Goal: Transaction & Acquisition: Purchase product/service

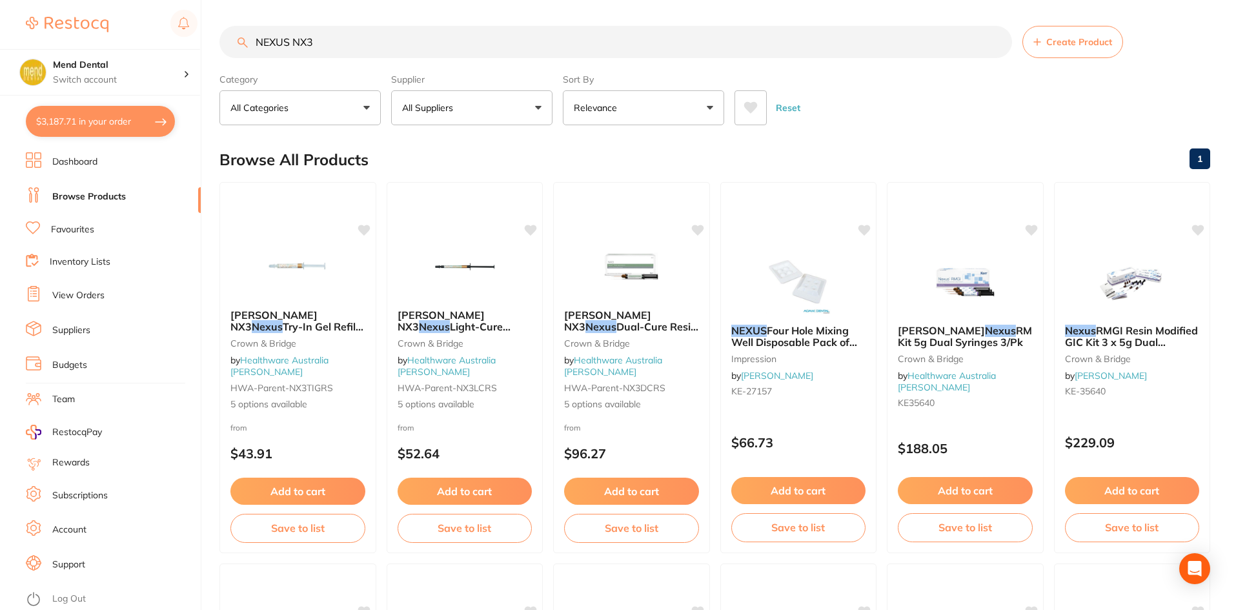
type input "NEXUS NX3"
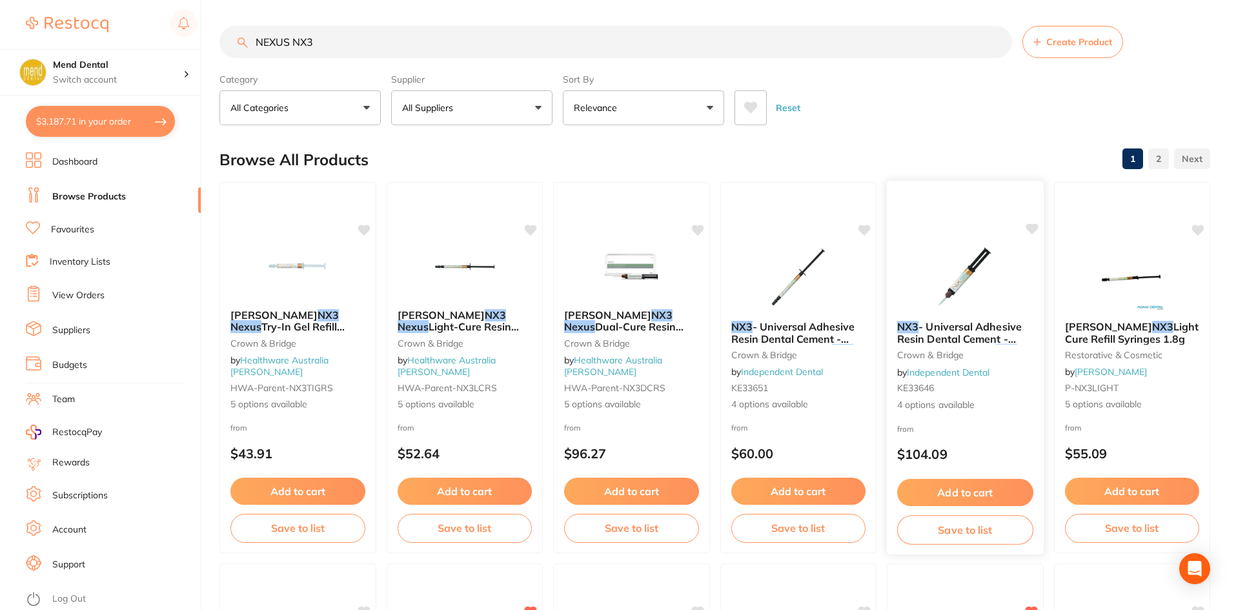
click at [944, 257] on img at bounding box center [965, 277] width 85 height 65
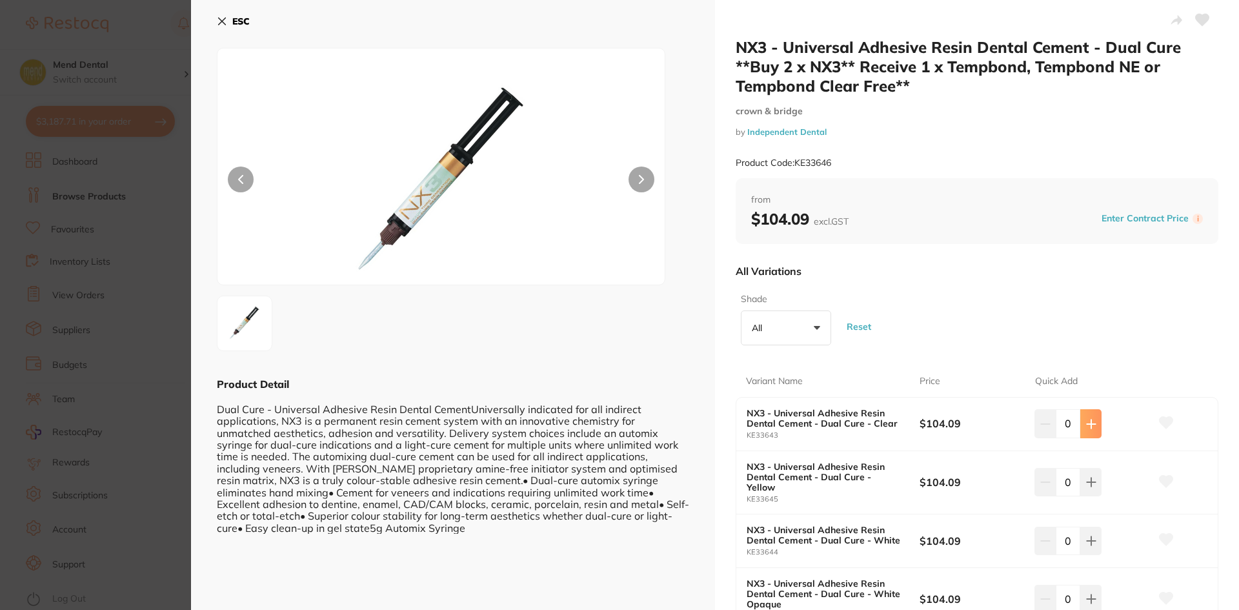
drag, startPoint x: 1088, startPoint y: 427, endPoint x: 1099, endPoint y: 427, distance: 11.0
click at [1089, 427] on icon at bounding box center [1091, 424] width 10 height 10
type input "1"
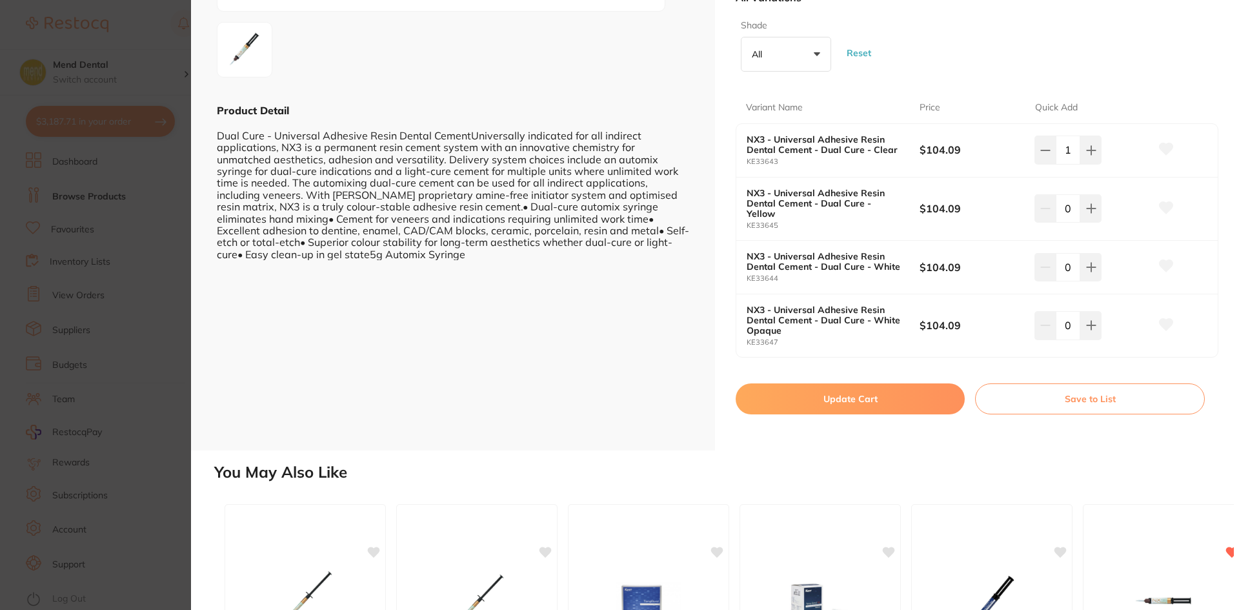
scroll to position [323, 0]
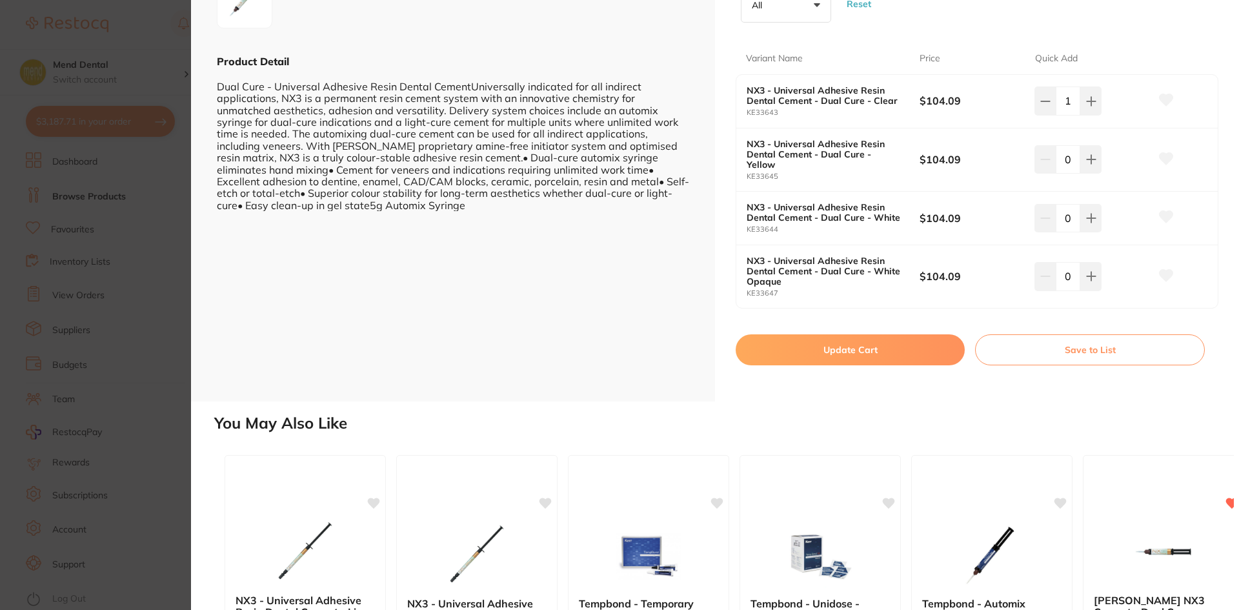
drag, startPoint x: 816, startPoint y: 336, endPoint x: 762, endPoint y: 310, distance: 59.8
click at [816, 336] on button "Update Cart" at bounding box center [850, 349] width 229 height 31
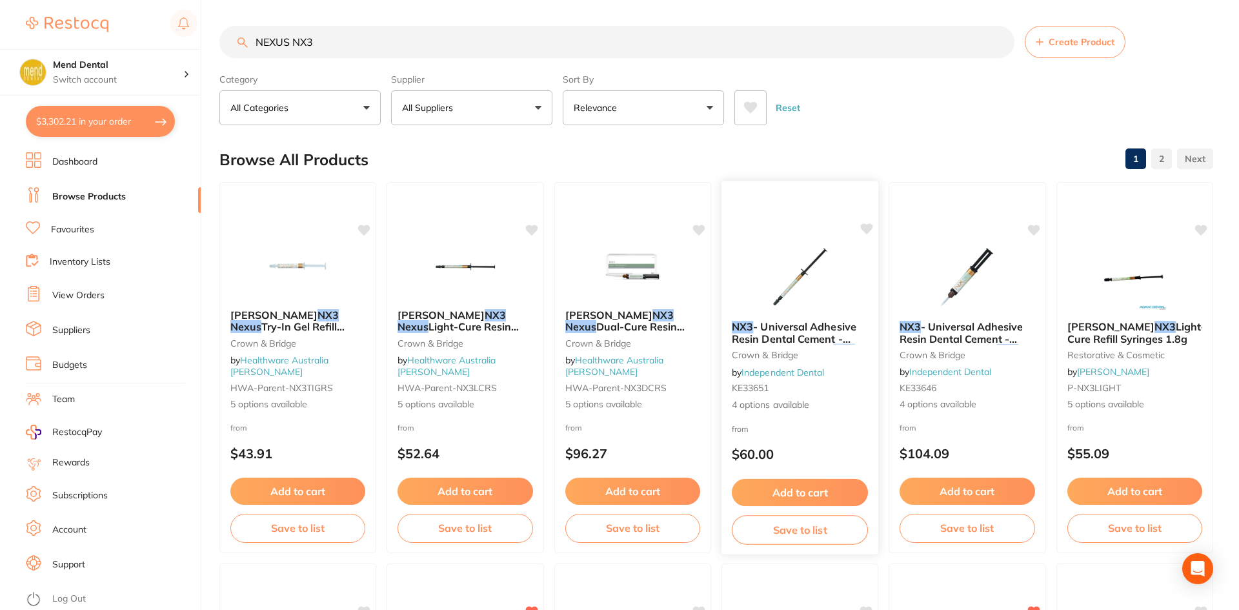
checkbox input "false"
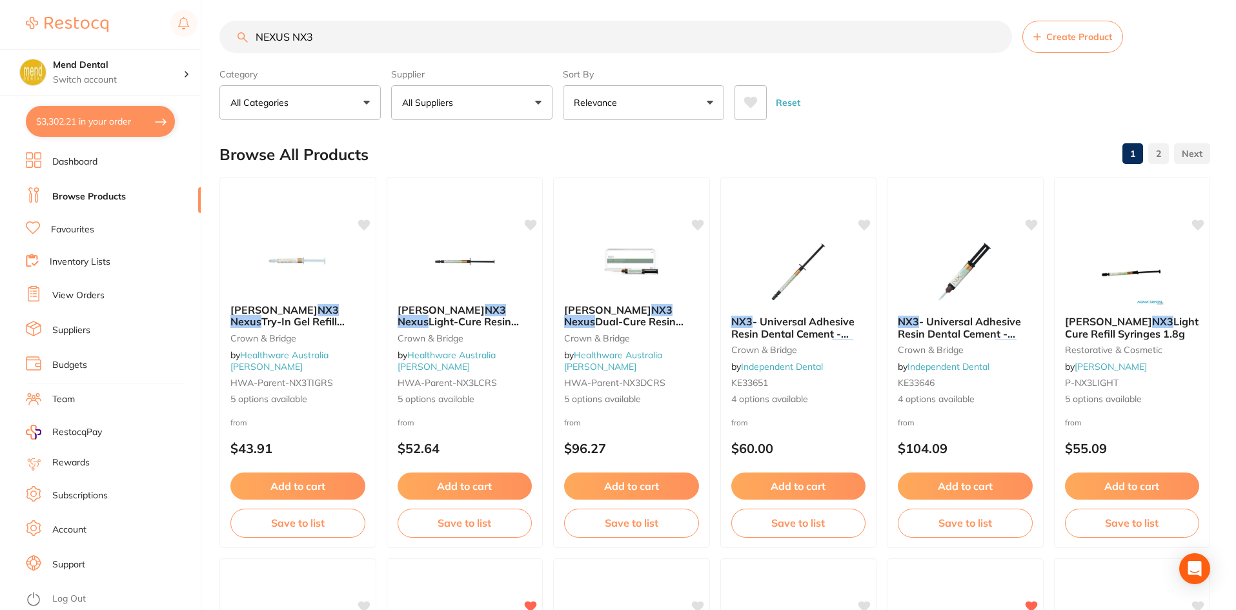
scroll to position [850, 0]
click at [58, 119] on button "$3,302.21 in your order" at bounding box center [100, 121] width 149 height 31
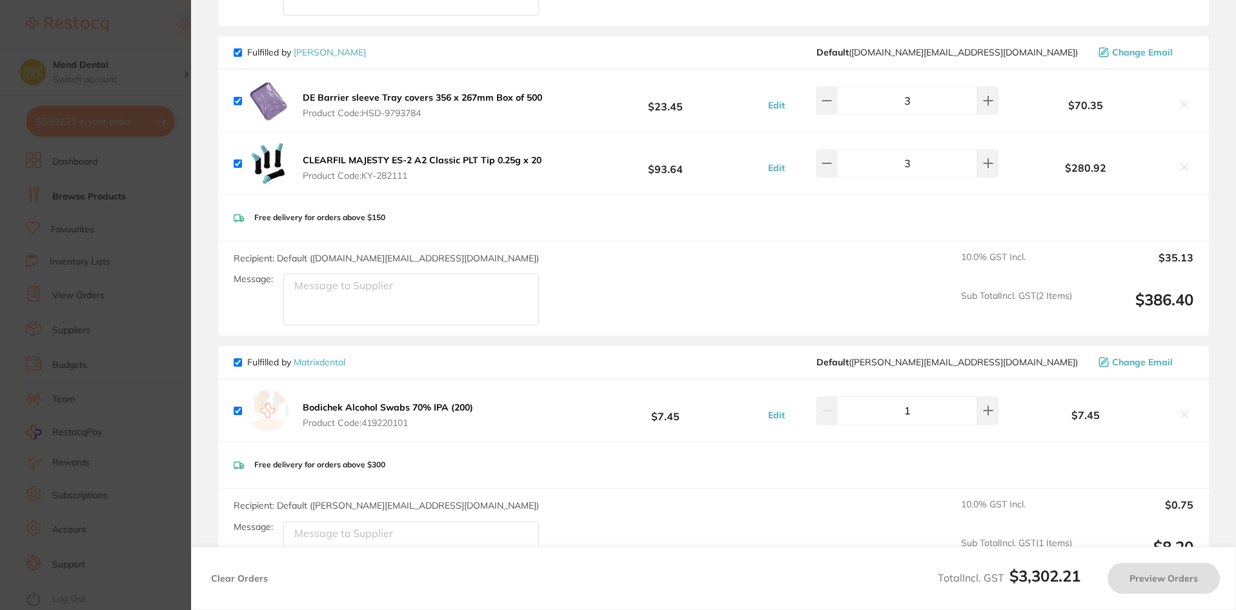
checkbox input "true"
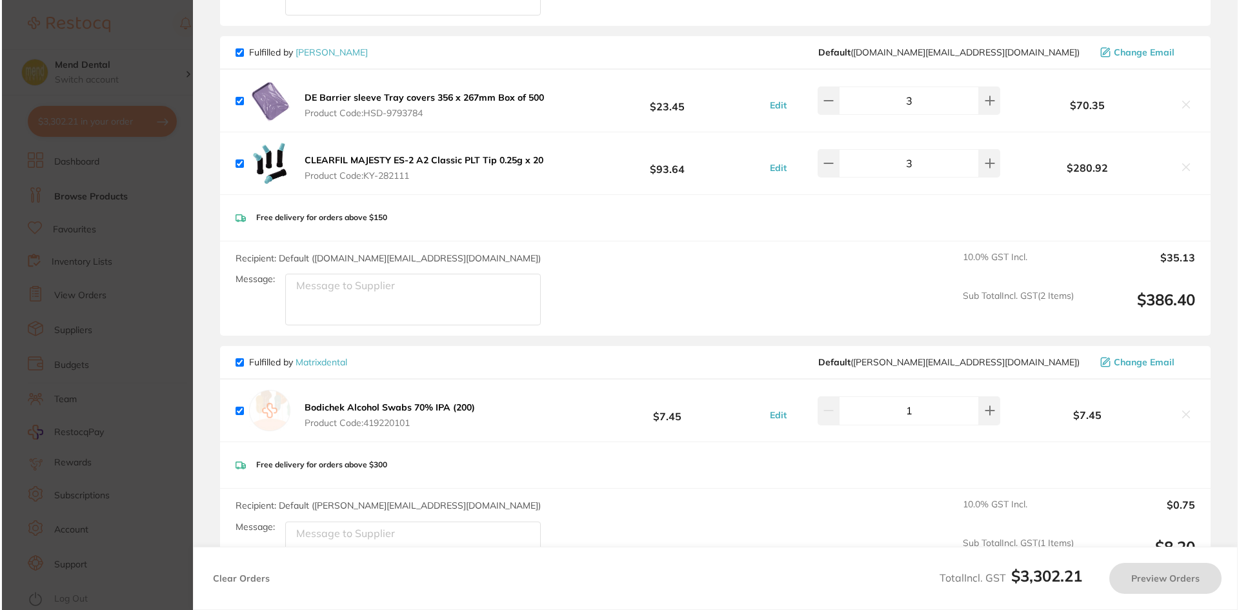
scroll to position [0, 0]
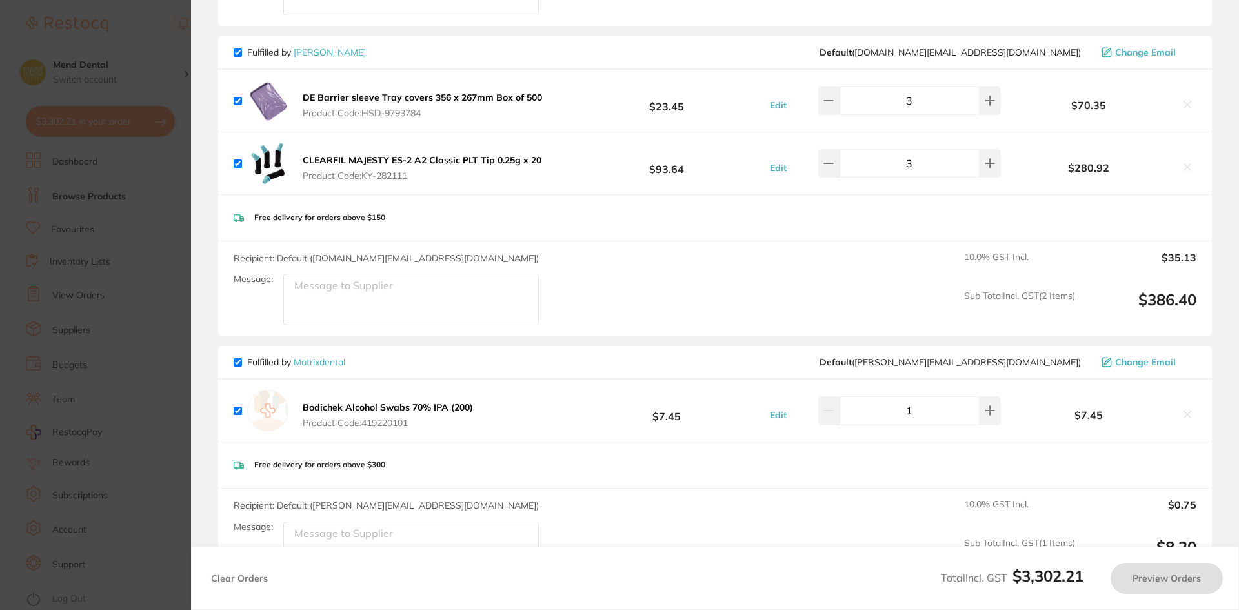
checkbox input "false"
checkbox input "true"
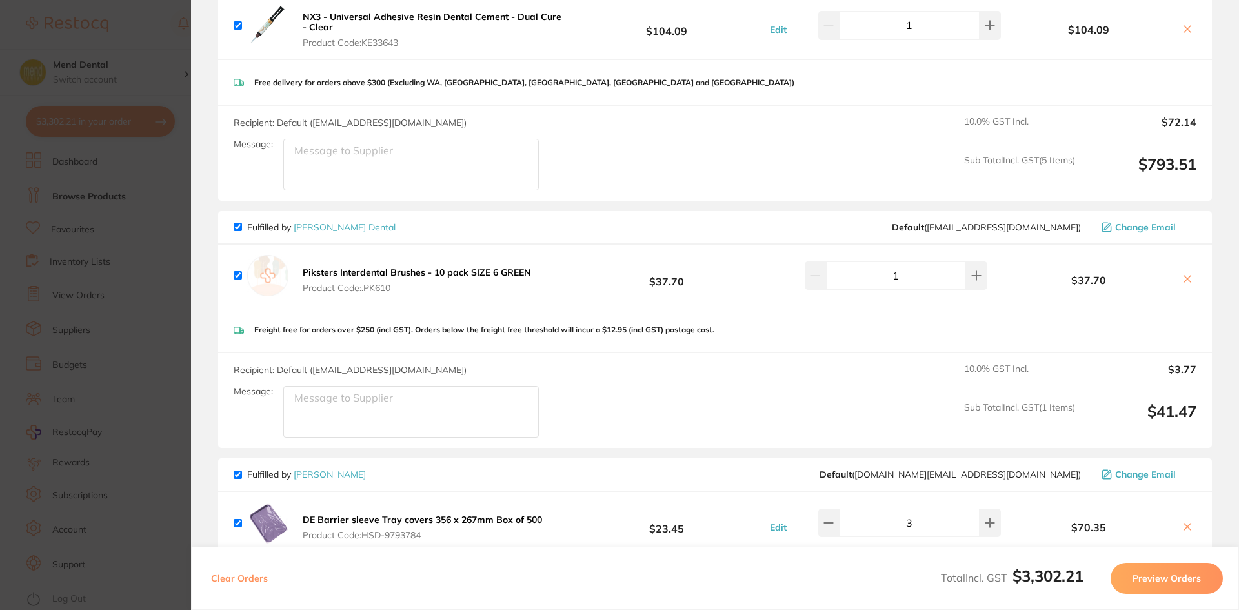
scroll to position [622, 0]
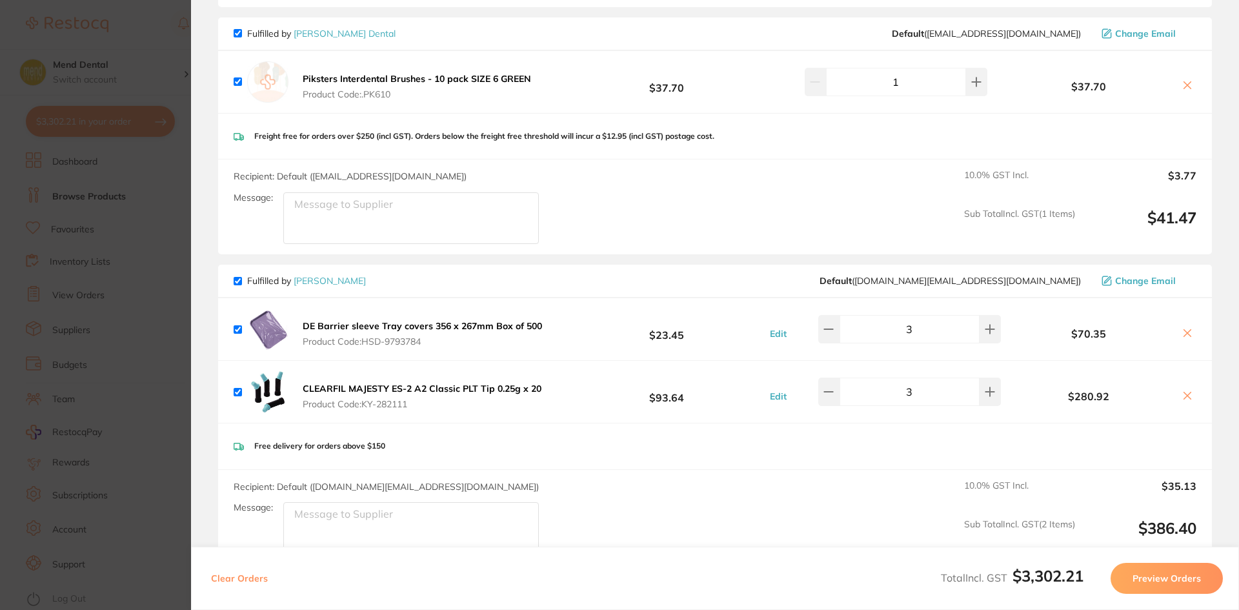
click at [60, 227] on section "Update RRP Set your pre negotiated price for this item. Item Agreed RRP (excl. …" at bounding box center [619, 305] width 1239 height 610
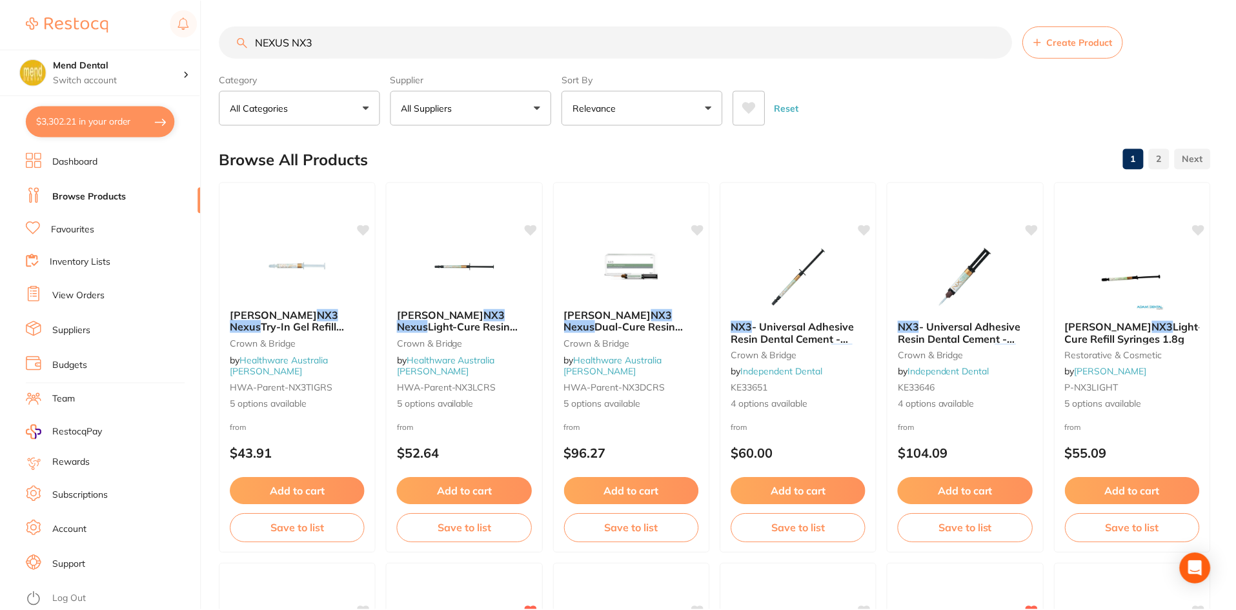
scroll to position [5, 0]
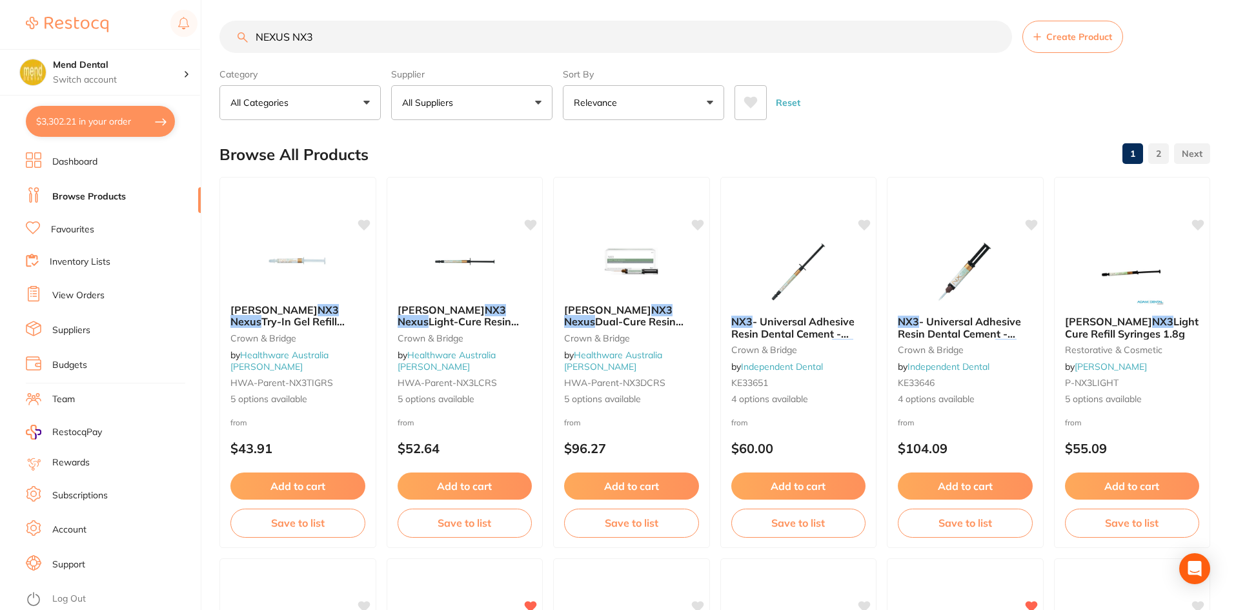
drag, startPoint x: 346, startPoint y: 36, endPoint x: 203, endPoint y: 38, distance: 143.3
click at [203, 38] on div "$3,302.21 Mend Dental Switch account Mend Dental $3,302.21 in your order Dashbo…" at bounding box center [618, 300] width 1236 height 610
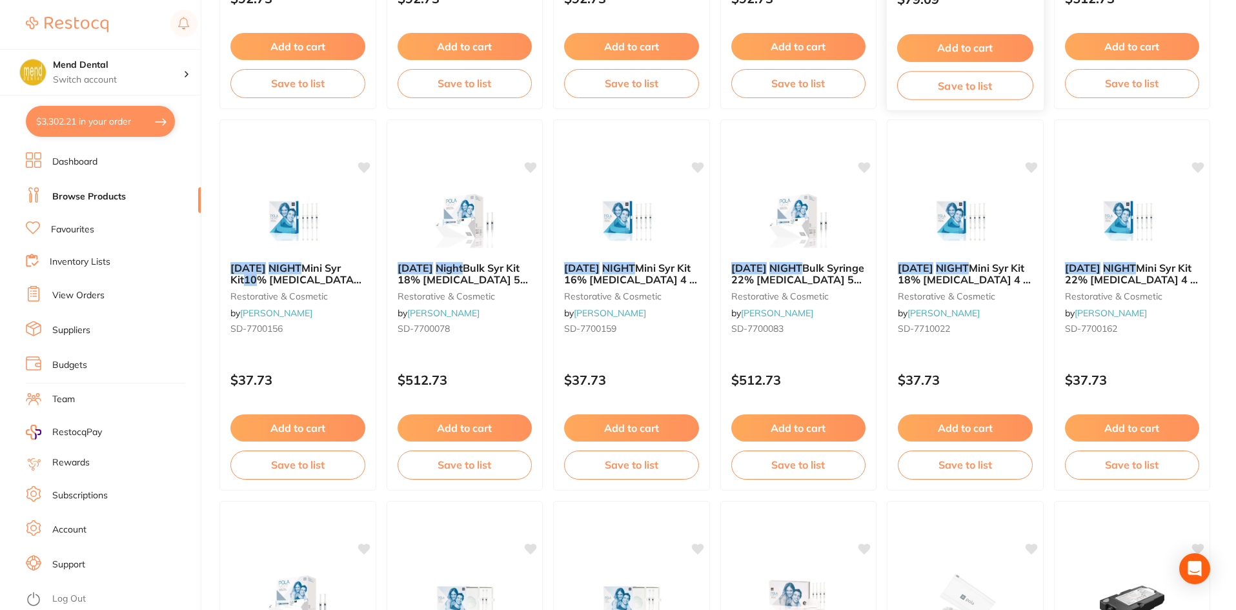
scroll to position [452, 0]
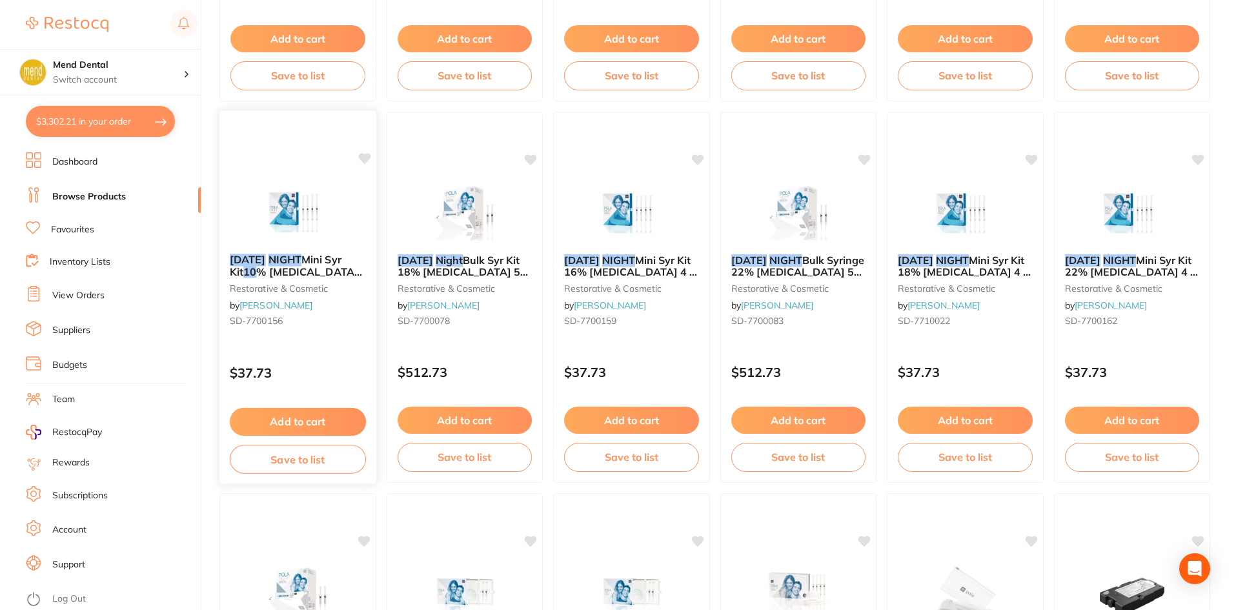
type input "[DATE] NIGHT 10%"
click at [305, 425] on button "Add to cart" at bounding box center [298, 422] width 136 height 28
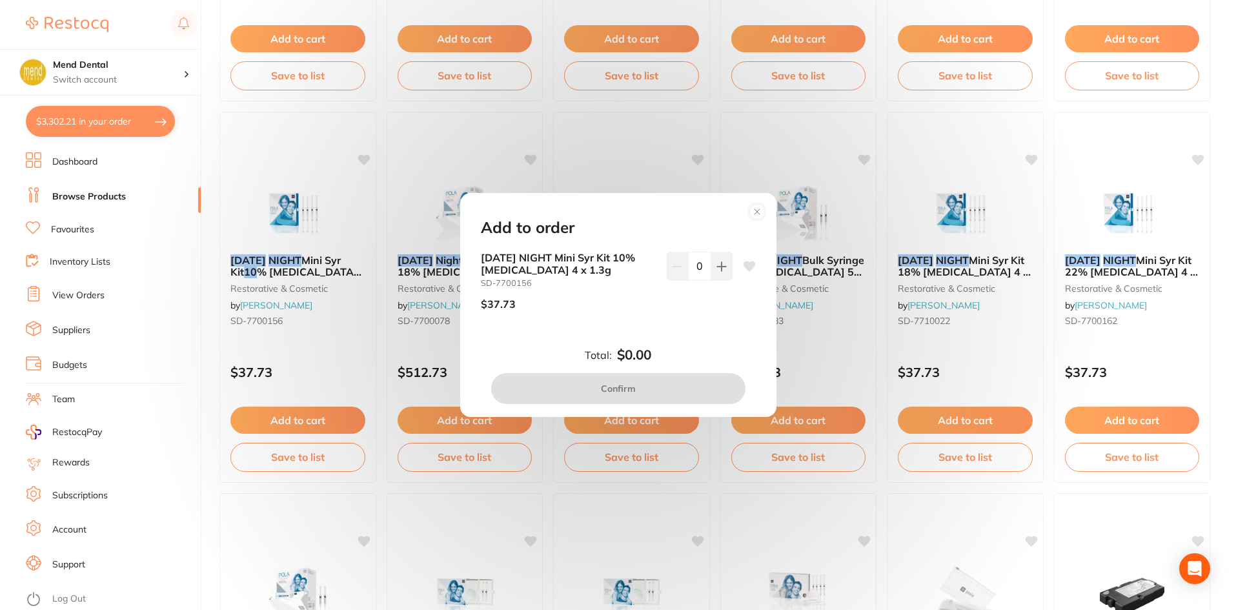
click at [734, 266] on div "[DATE] NIGHT Mini Syr Kit 10% [MEDICAL_DATA] 4 x 1.3g SD-7700156 $37.73 0" at bounding box center [618, 286] width 275 height 68
click at [727, 266] on button at bounding box center [721, 266] width 21 height 28
type input "1"
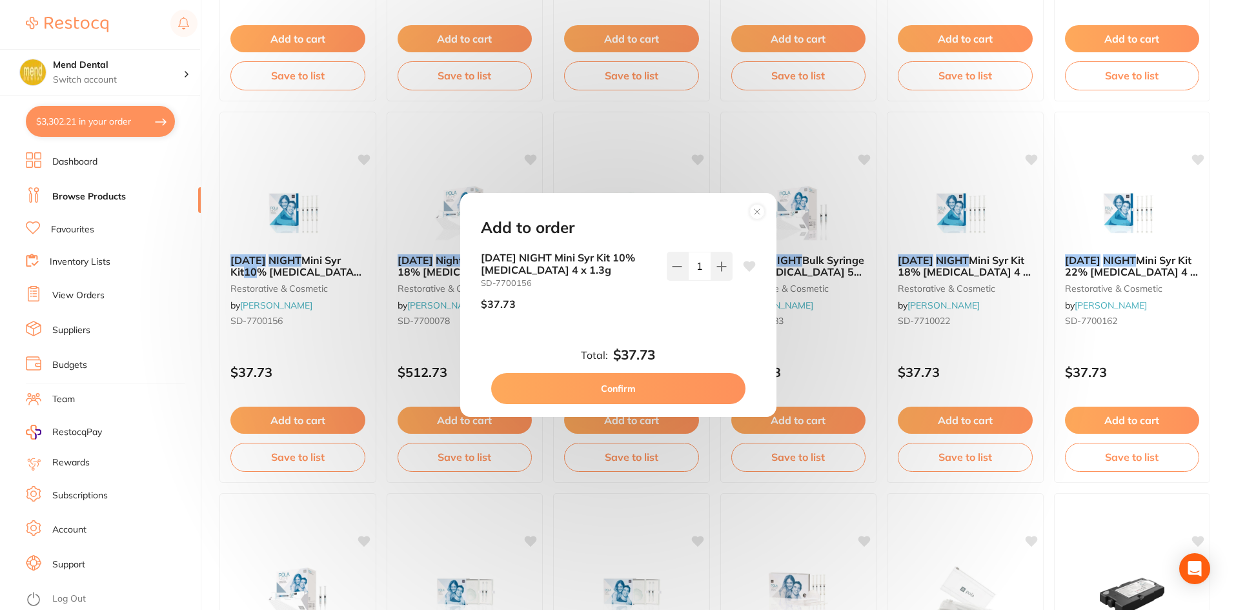
click at [685, 390] on button "Confirm" at bounding box center [618, 388] width 254 height 31
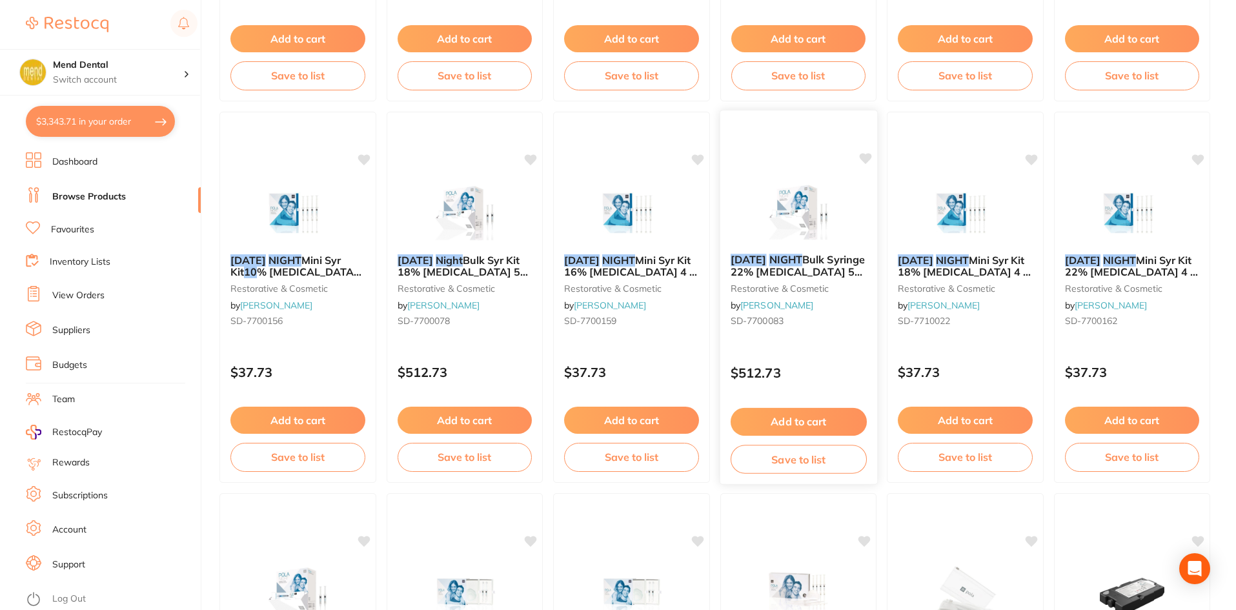
checkbox input "false"
click at [108, 118] on button "$3,343.71 in your order" at bounding box center [100, 121] width 149 height 31
checkbox input "true"
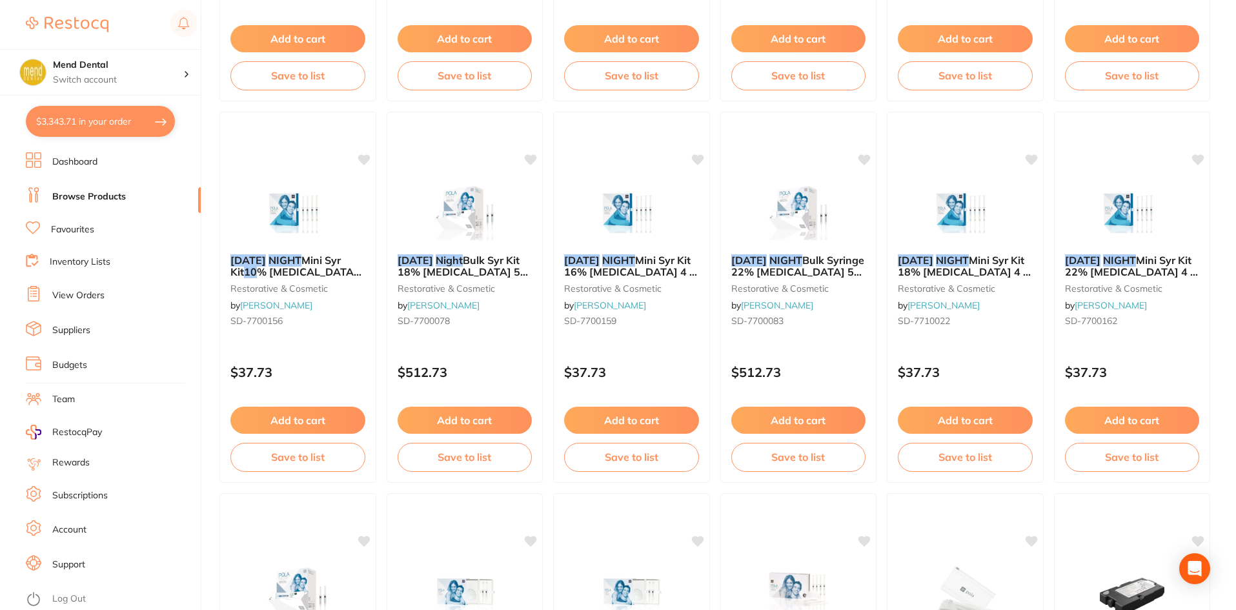
checkbox input "true"
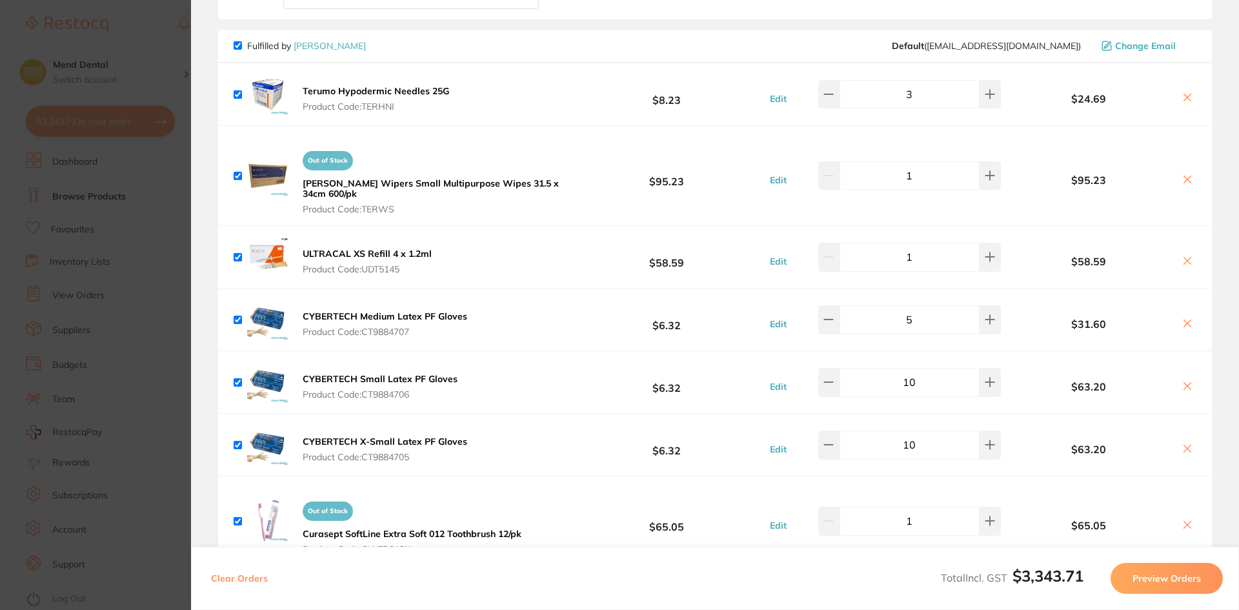
scroll to position [1719, 0]
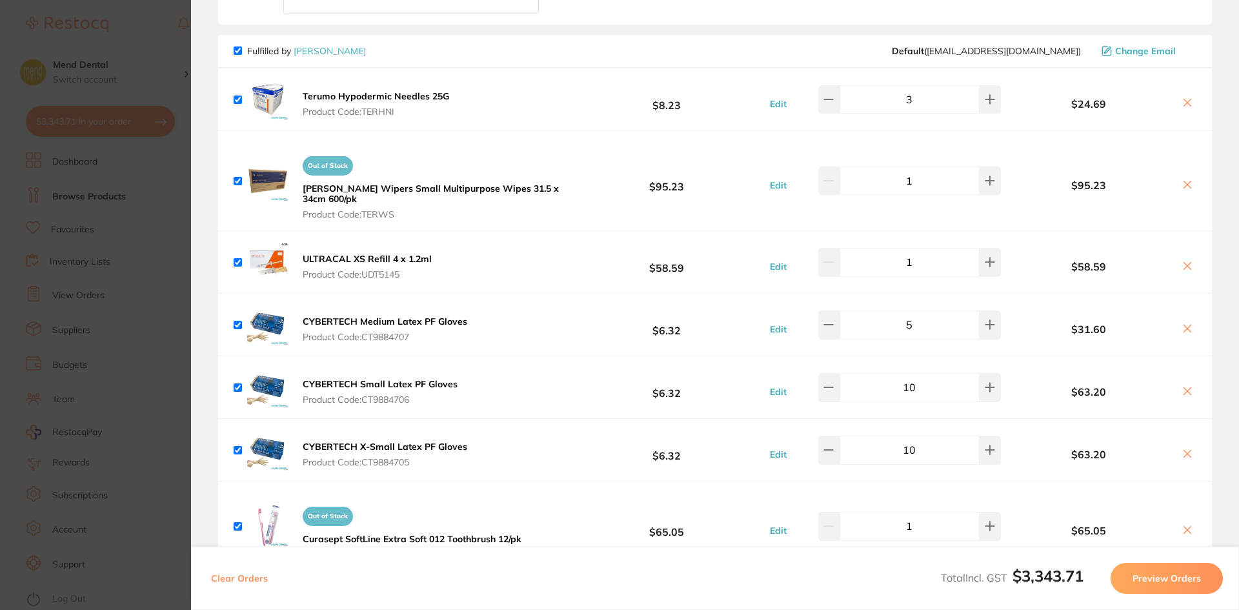
click at [83, 196] on section "Update RRP Set your pre negotiated price for this item. Item Agreed RRP (excl. …" at bounding box center [619, 305] width 1239 height 610
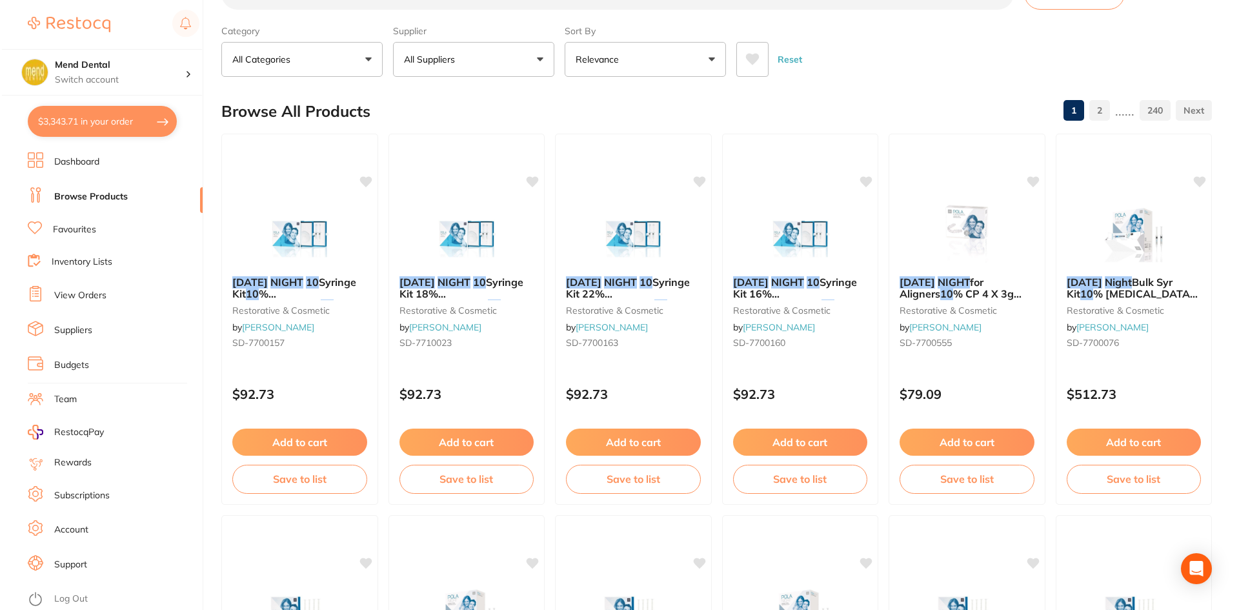
scroll to position [0, 0]
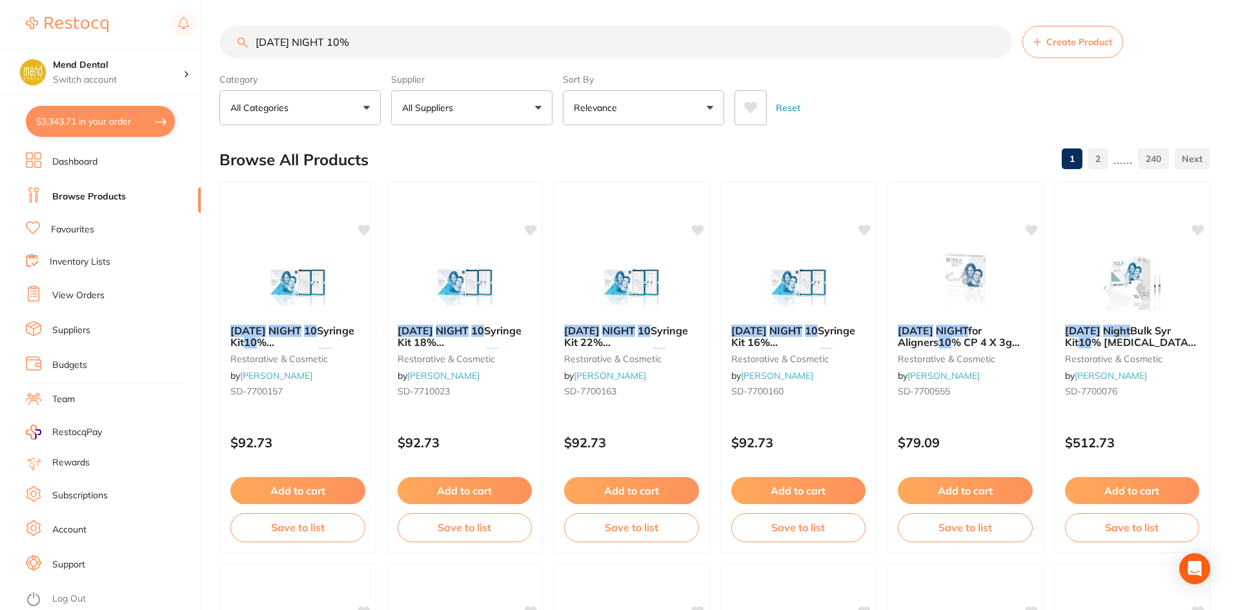
drag, startPoint x: 347, startPoint y: 40, endPoint x: 232, endPoint y: 38, distance: 114.9
click at [232, 38] on input "[DATE] NIGHT 10%" at bounding box center [615, 42] width 793 height 32
paste input "D-2LID80"
type input "D-2LID80"
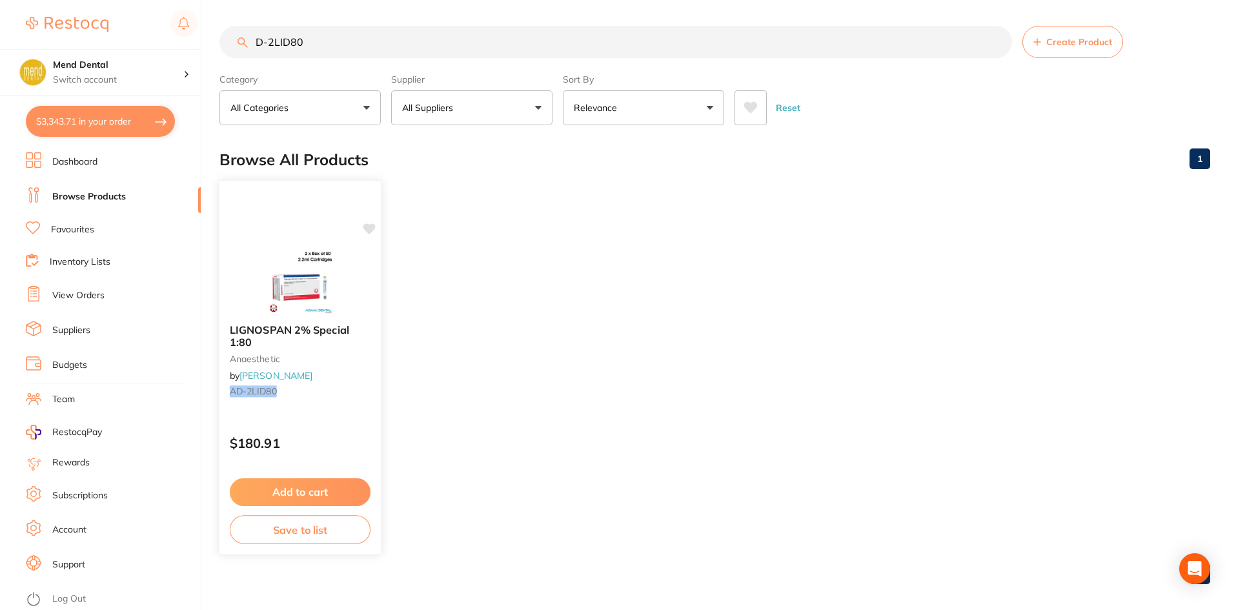
click at [299, 298] on img at bounding box center [300, 280] width 85 height 65
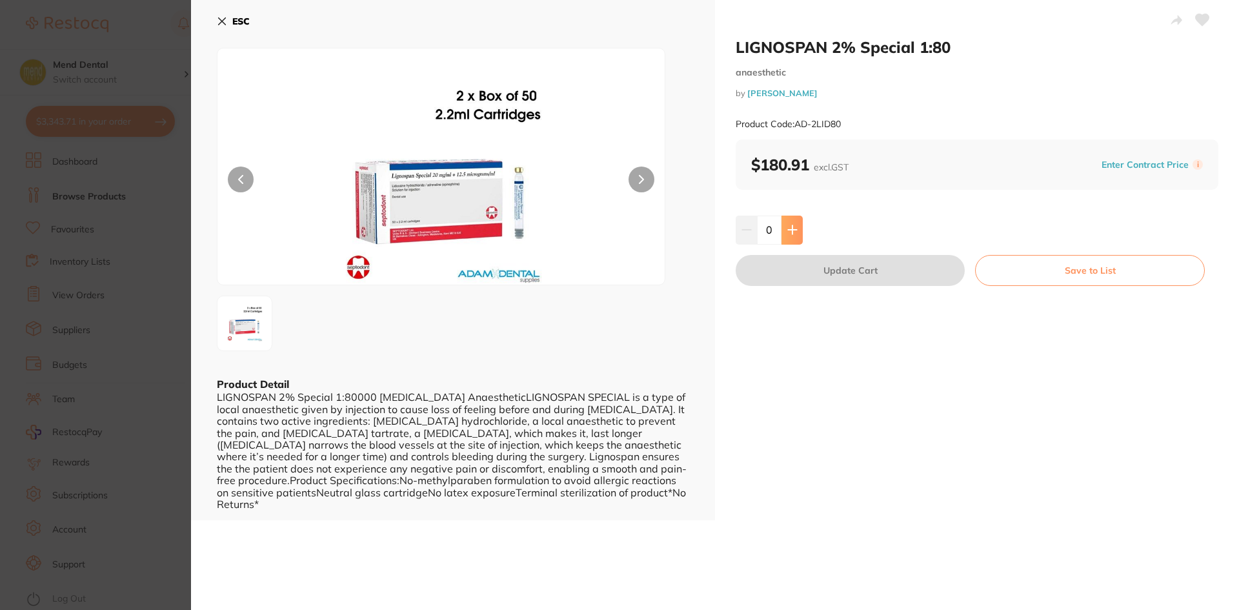
click at [783, 227] on button at bounding box center [792, 230] width 21 height 28
type input "1"
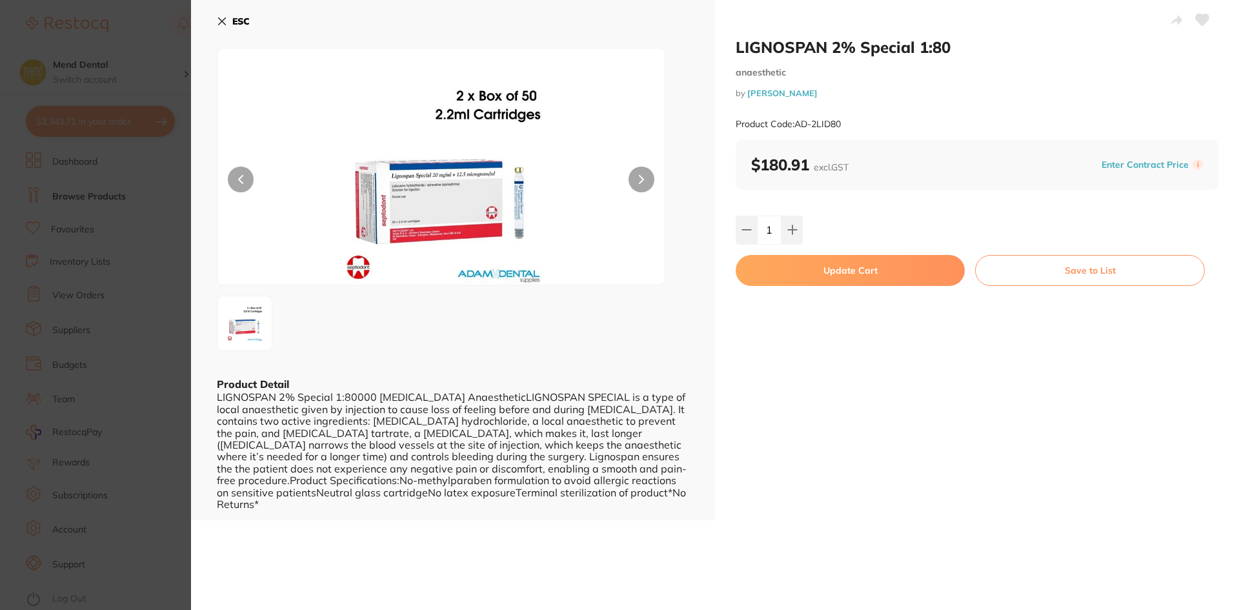
click at [782, 259] on button "Update Cart" at bounding box center [850, 270] width 229 height 31
checkbox input "false"
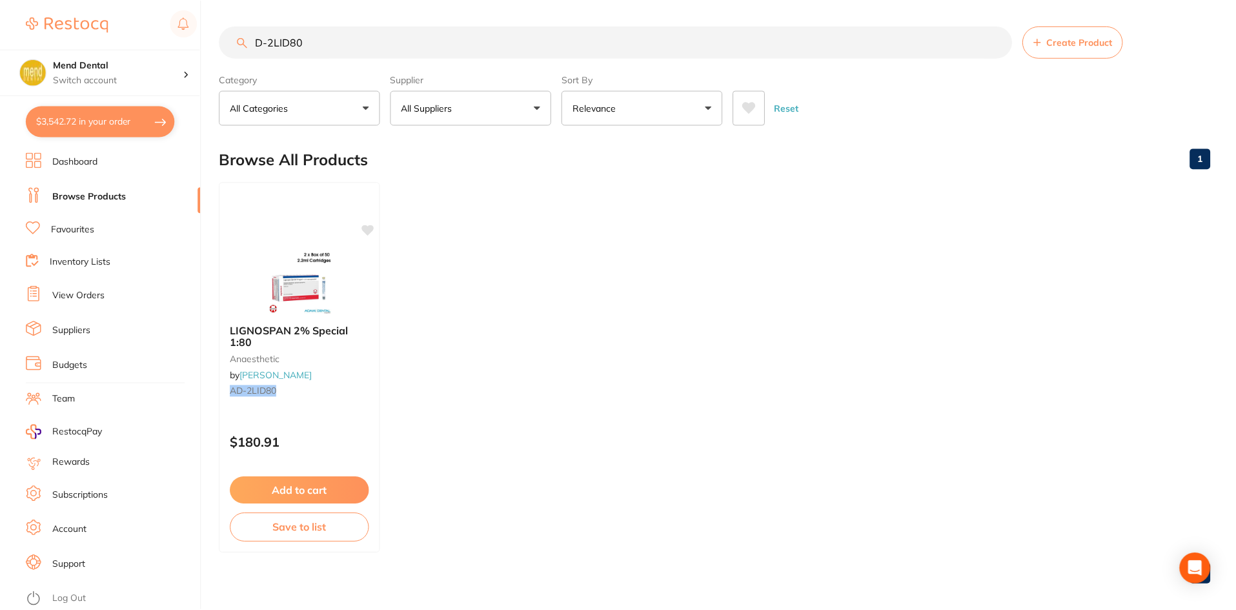
scroll to position [1, 0]
